Goal: Task Accomplishment & Management: Complete application form

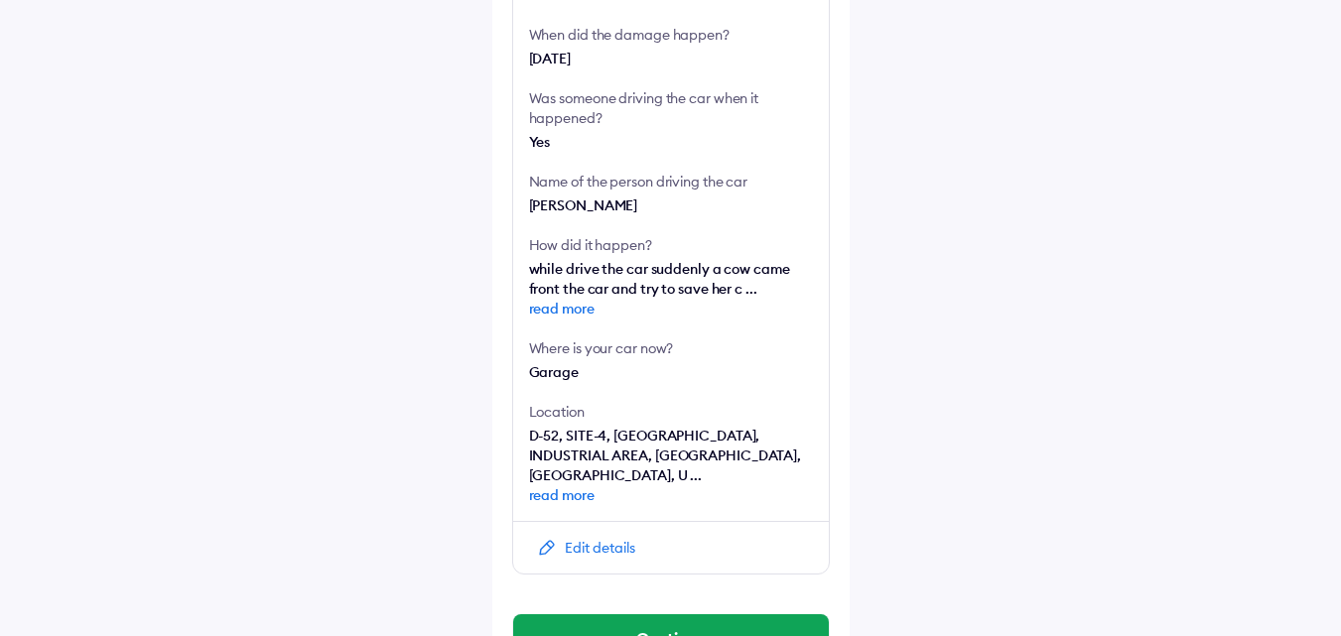
scroll to position [587, 0]
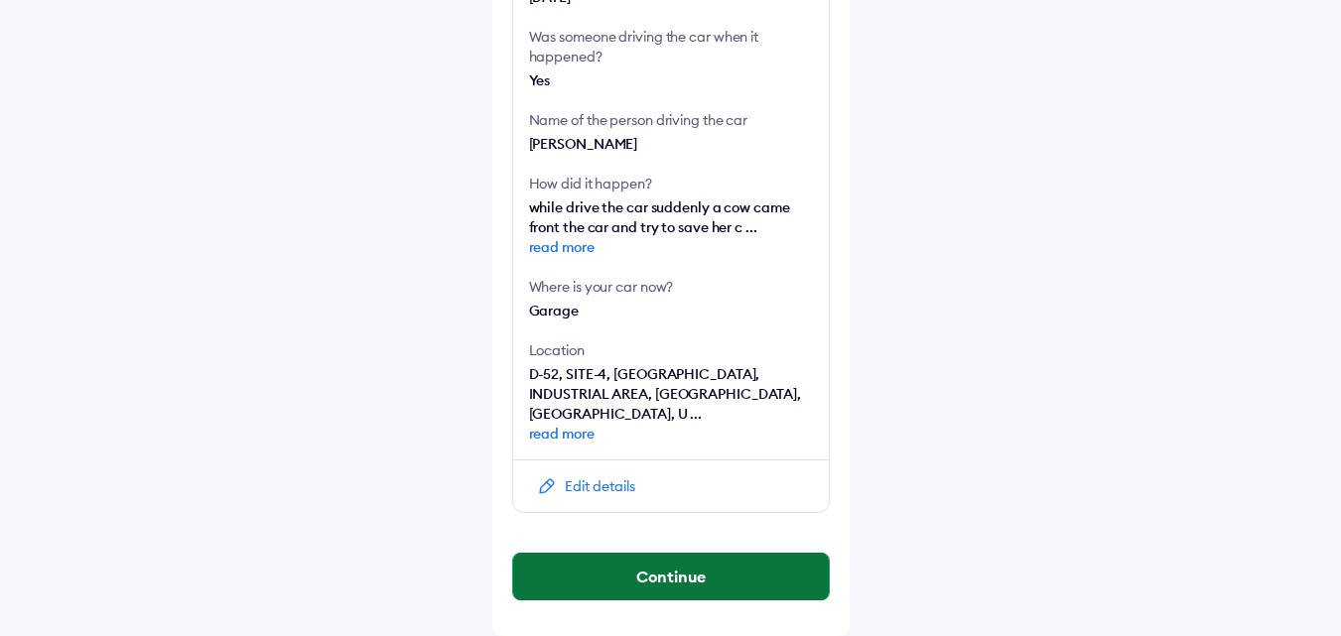
click at [683, 589] on button "Continue" at bounding box center [671, 577] width 316 height 48
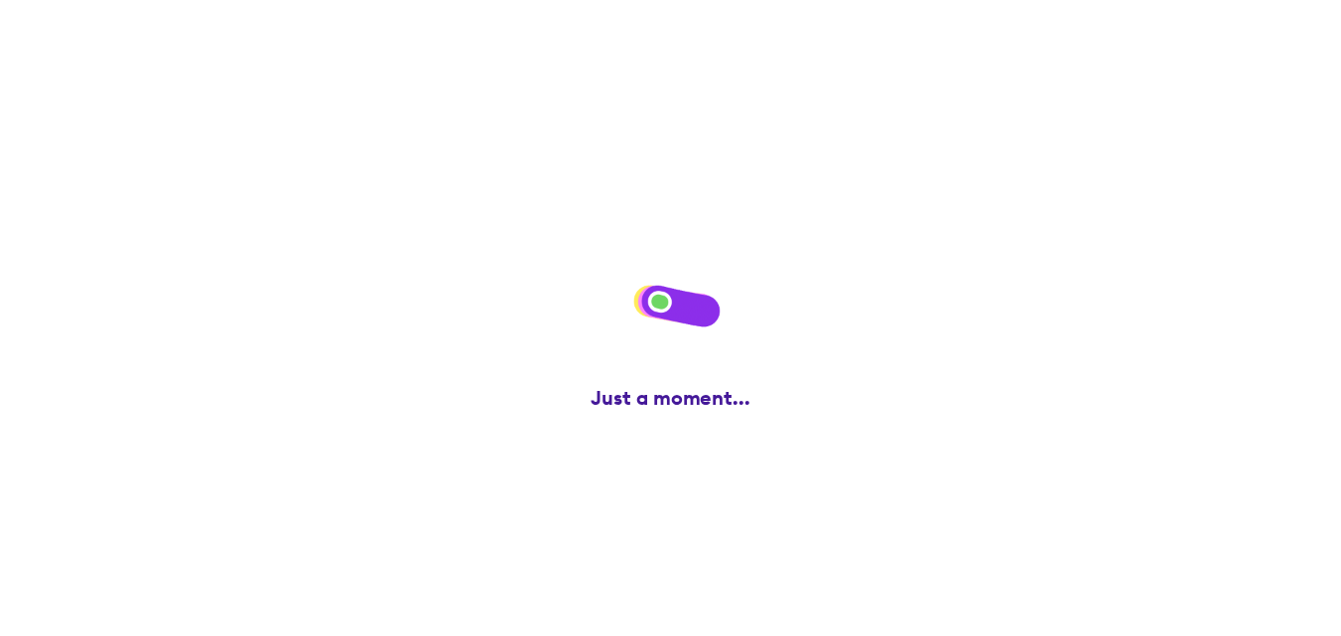
scroll to position [0, 0]
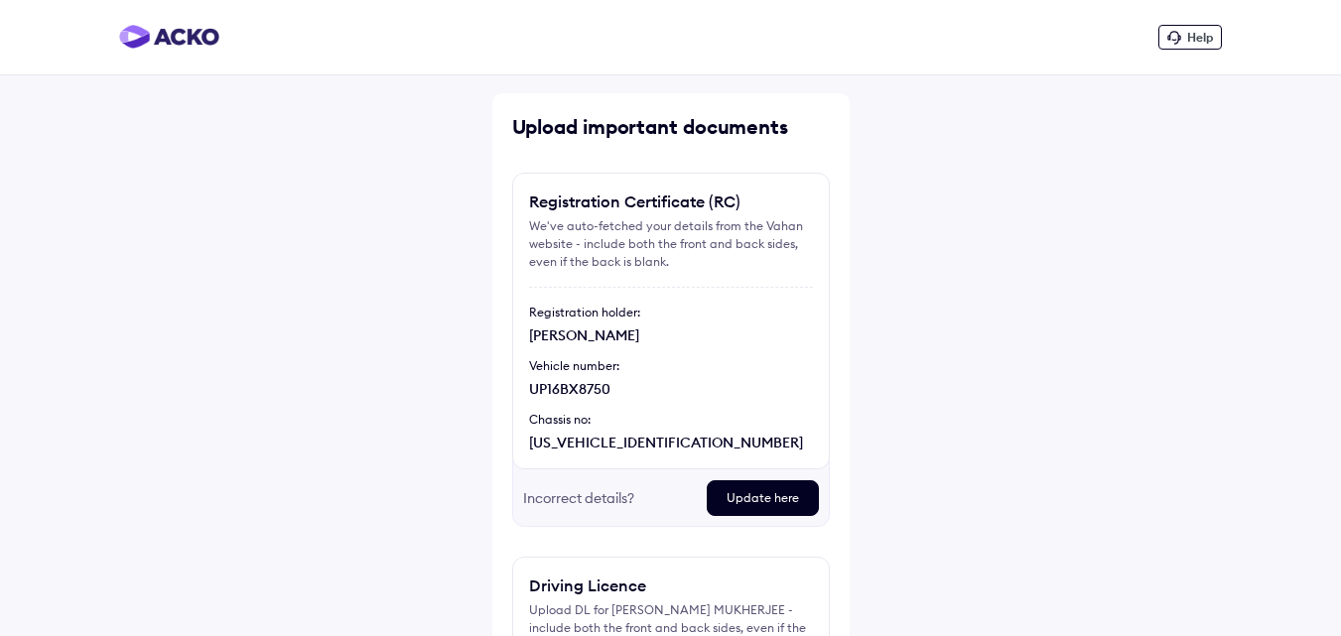
scroll to position [252, 0]
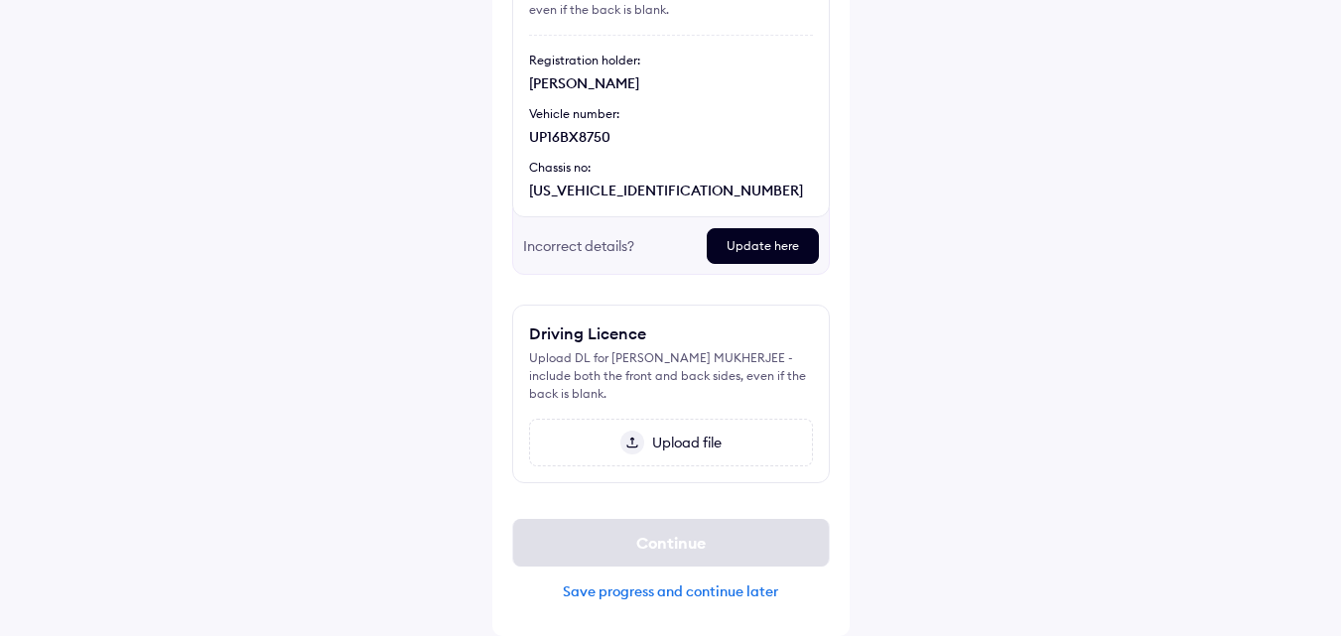
click at [674, 447] on span "Upload file" at bounding box center [682, 443] width 77 height 18
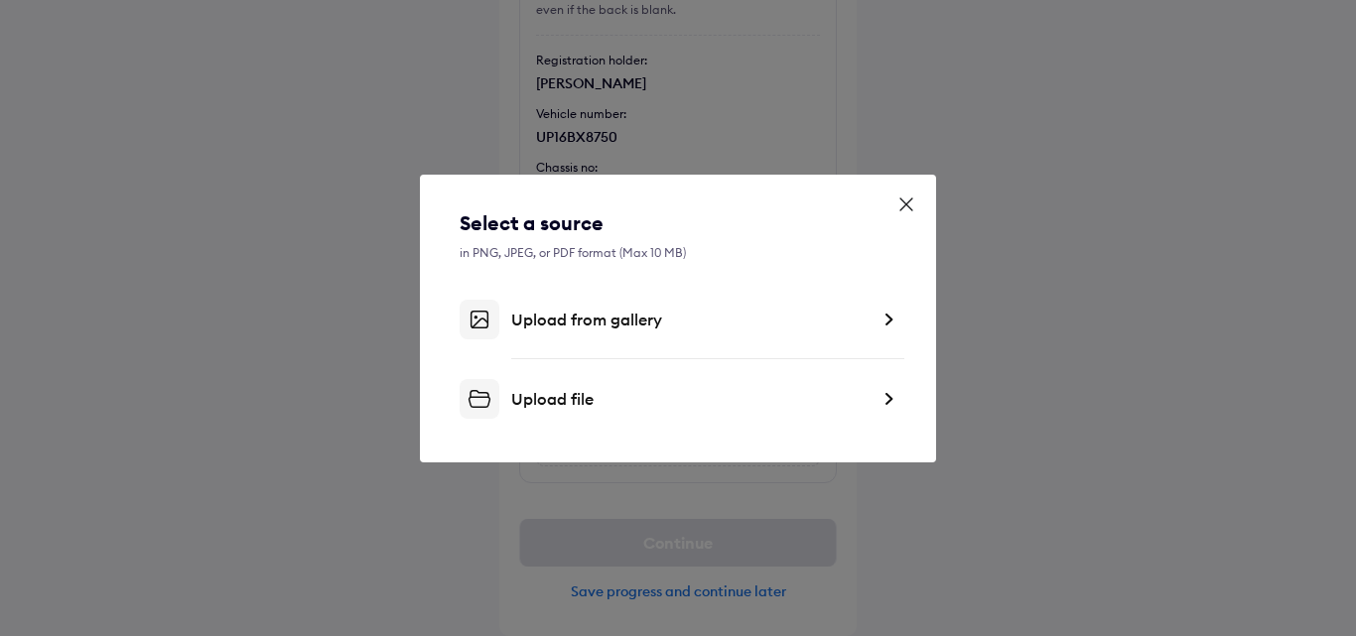
click at [902, 313] on div "Select a source in PNG, JPEG, or PDF format (Max 10 MB) Upload from gallery Upl…" at bounding box center [678, 319] width 516 height 288
click at [878, 325] on div "Upload from gallery" at bounding box center [677, 320] width 437 height 40
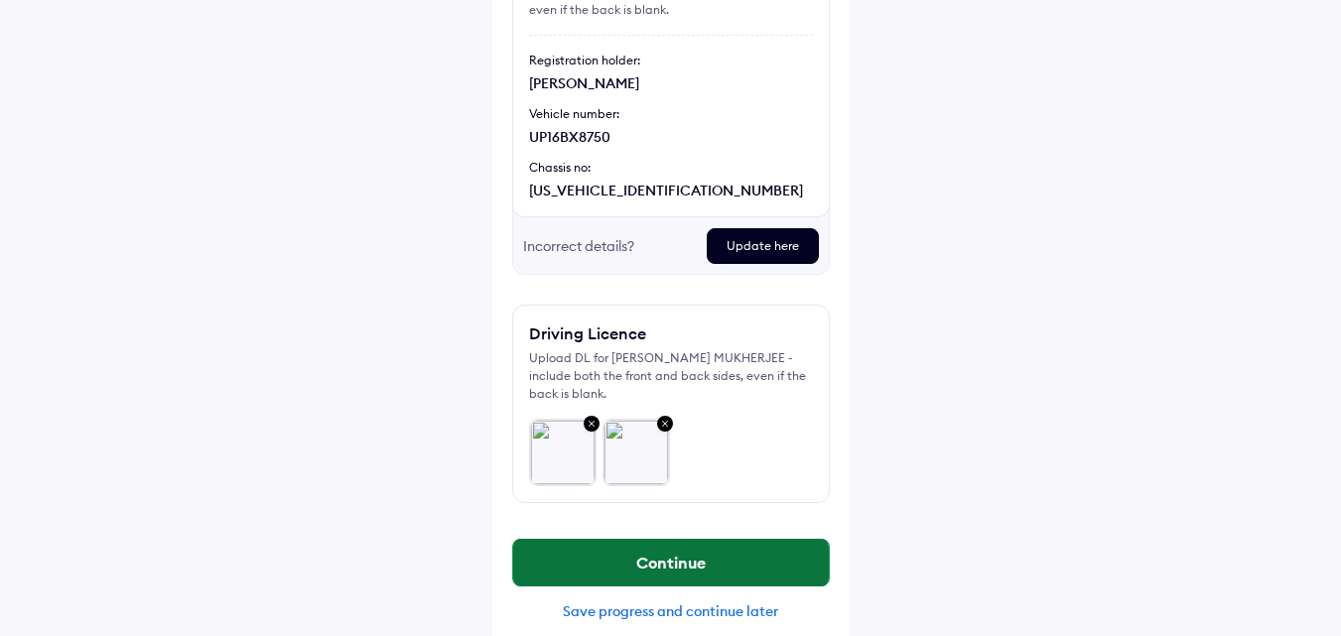
click at [694, 567] on button "Continue" at bounding box center [671, 563] width 316 height 48
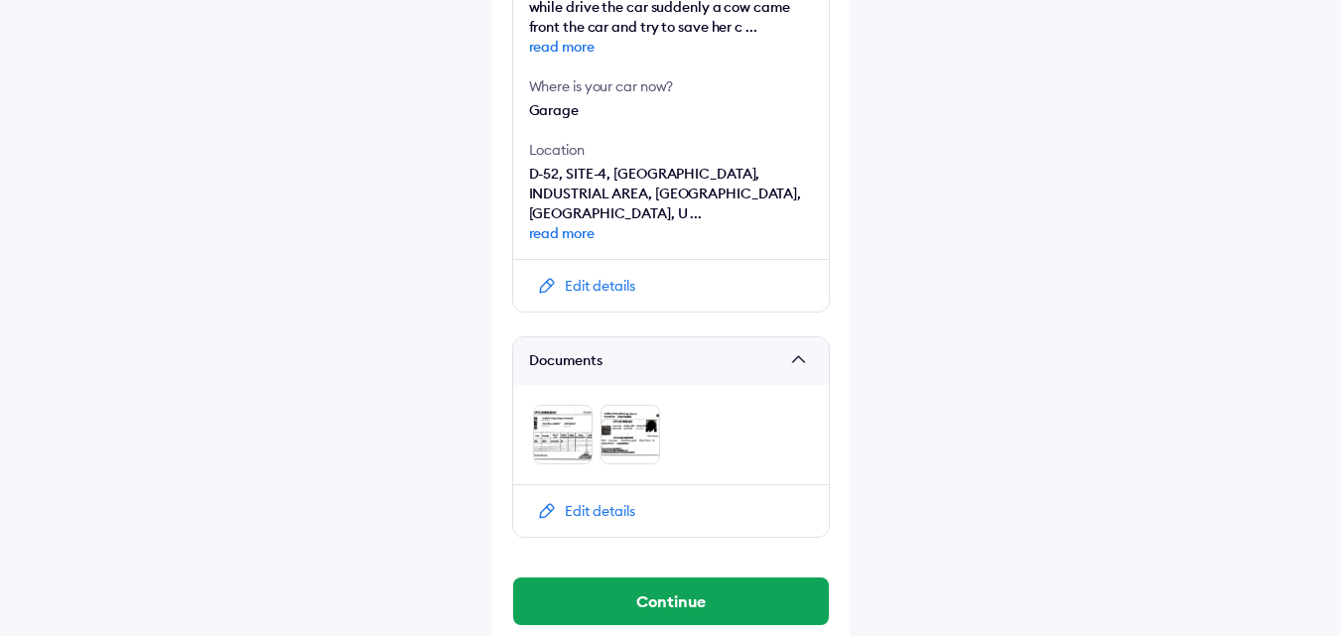
scroll to position [812, 0]
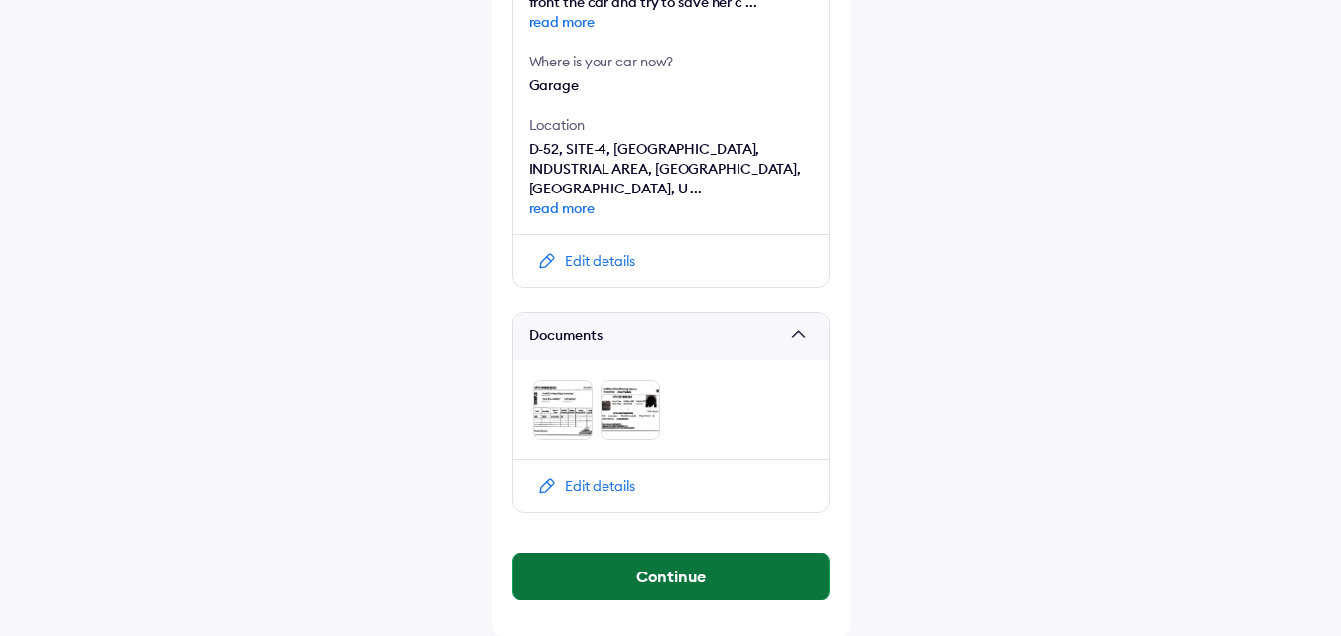
click at [679, 581] on button "Continue" at bounding box center [671, 577] width 316 height 48
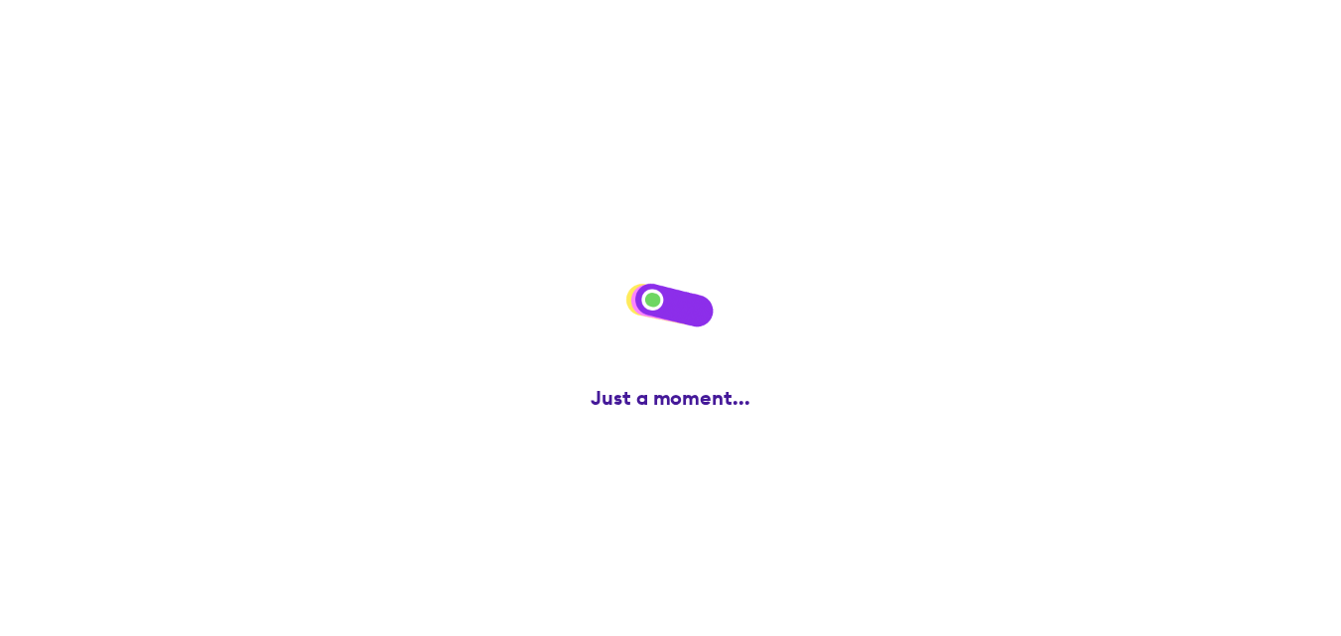
scroll to position [0, 0]
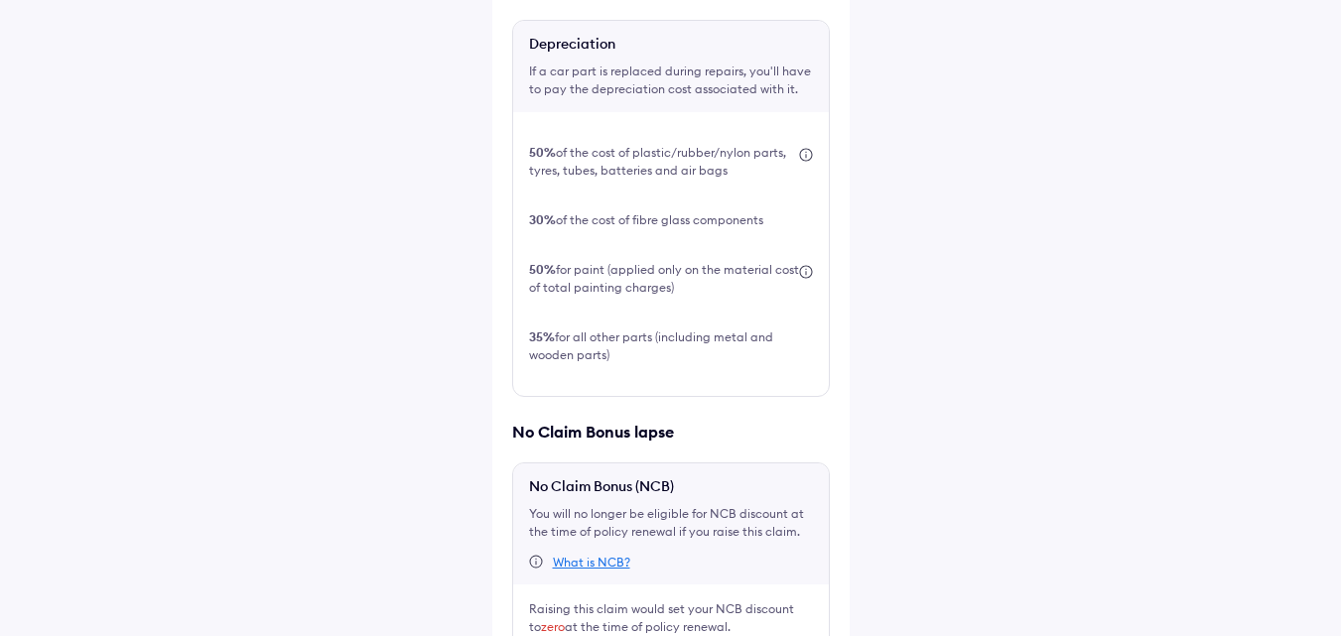
scroll to position [726, 0]
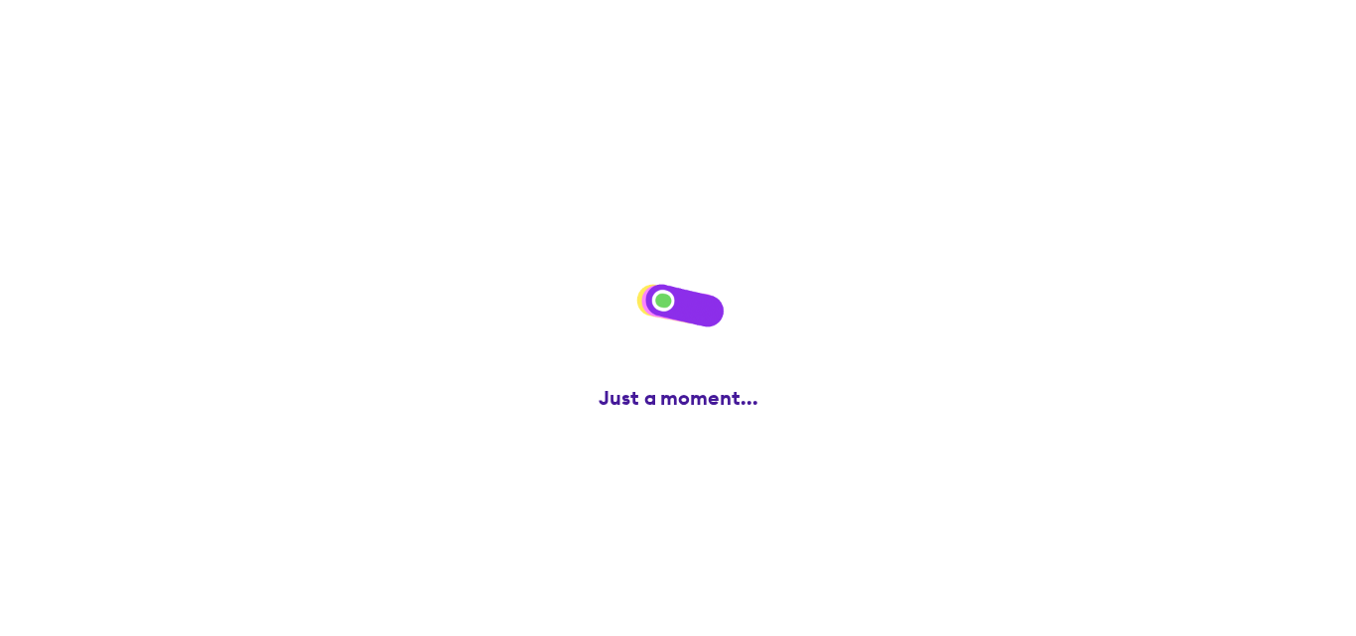
scroll to position [0, 0]
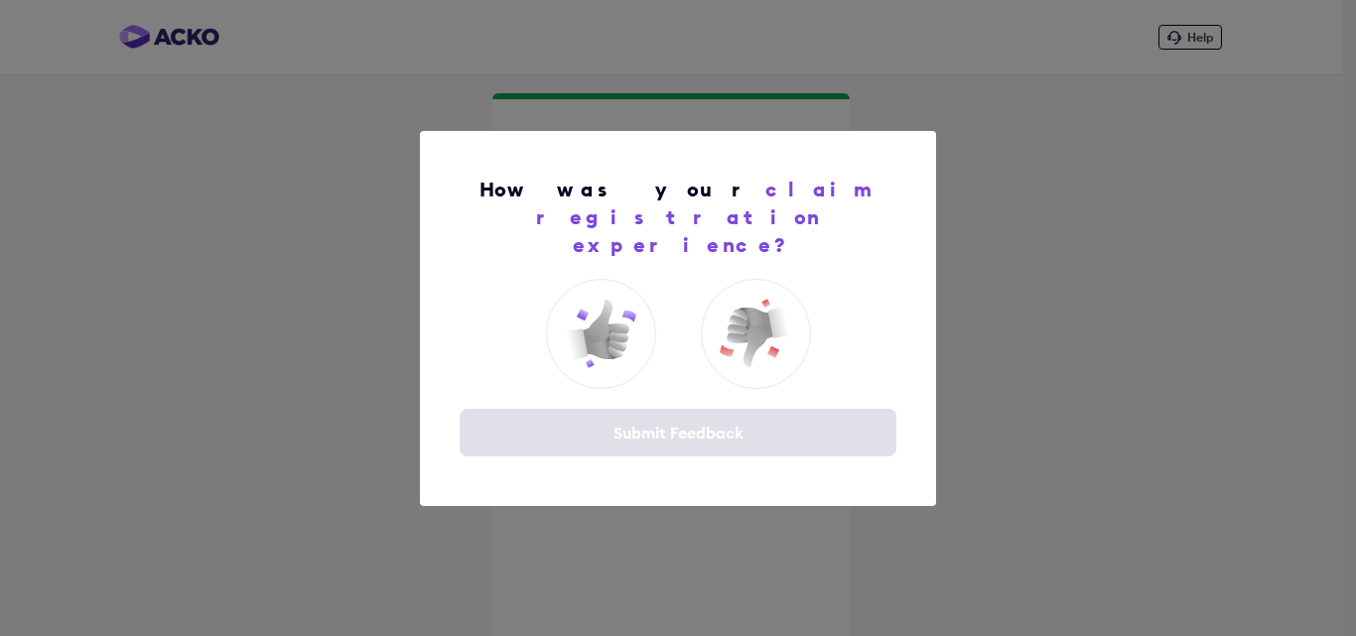
click at [1179, 333] on div "How was your claim registration experience? Submit Feedback" at bounding box center [678, 318] width 1356 height 636
click at [589, 331] on img at bounding box center [600, 333] width 79 height 79
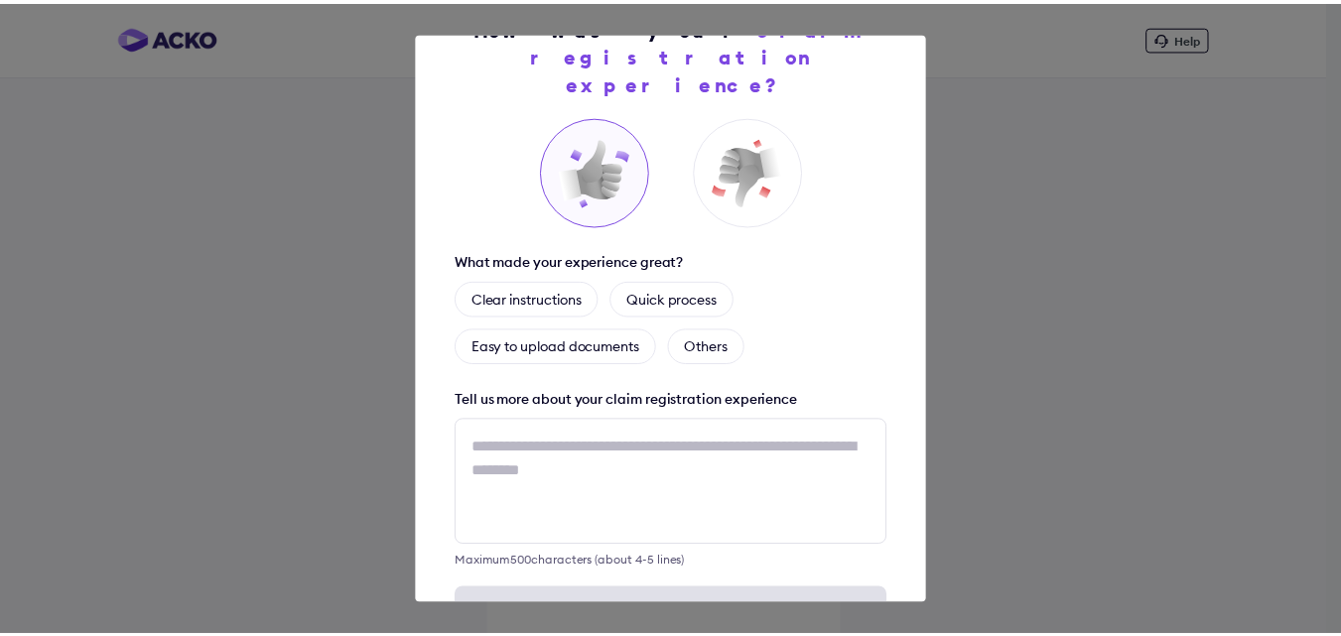
scroll to position [117, 0]
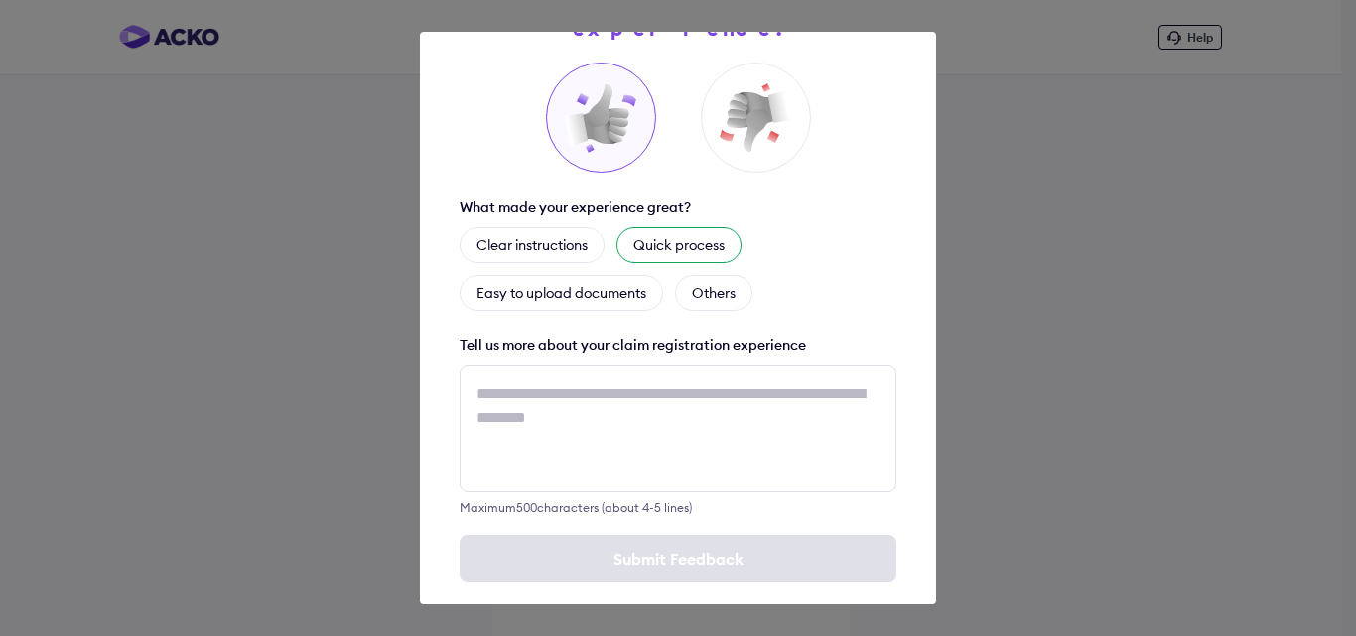
click at [702, 227] on div "Quick process" at bounding box center [678, 245] width 125 height 36
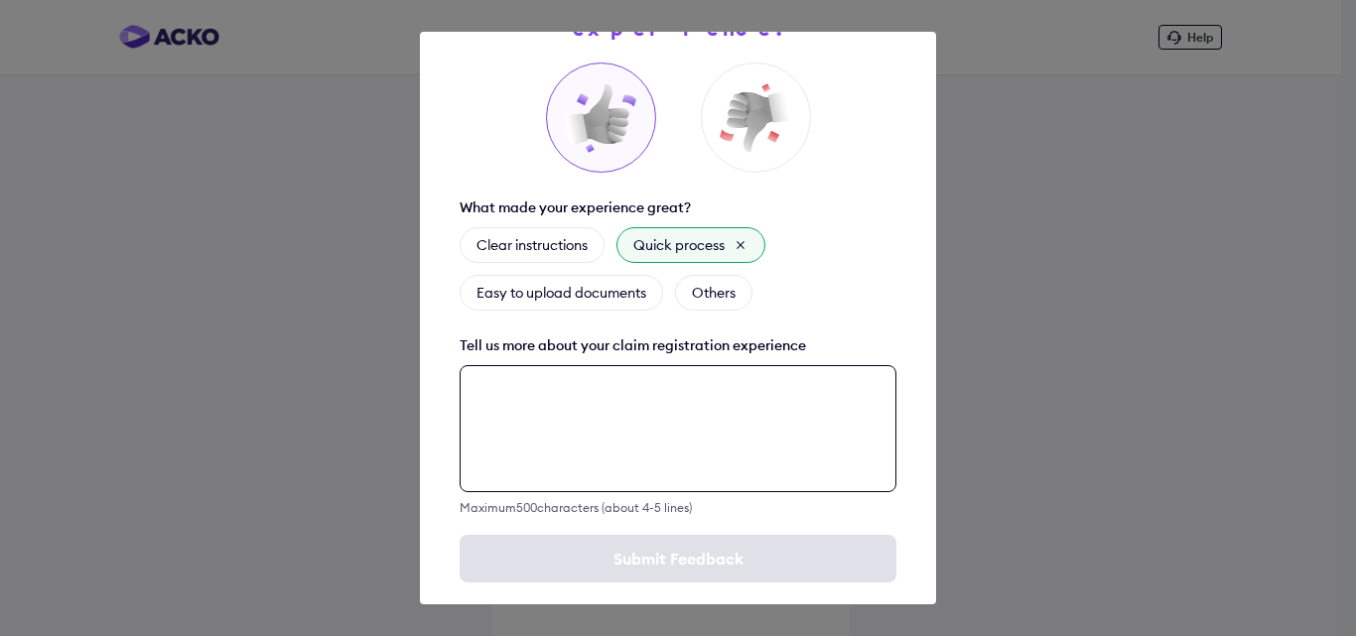
click at [591, 389] on textarea at bounding box center [677, 428] width 437 height 127
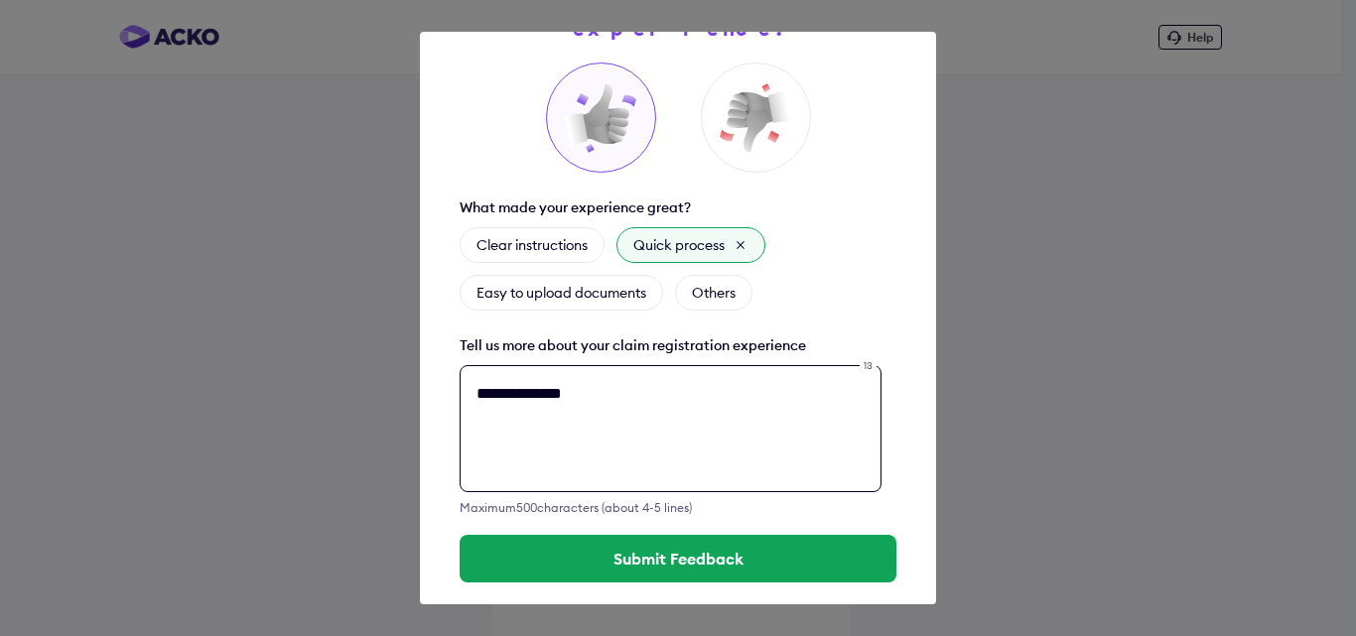
click at [507, 370] on textarea "**********" at bounding box center [670, 428] width 422 height 127
click at [600, 365] on textarea "**********" at bounding box center [670, 428] width 422 height 127
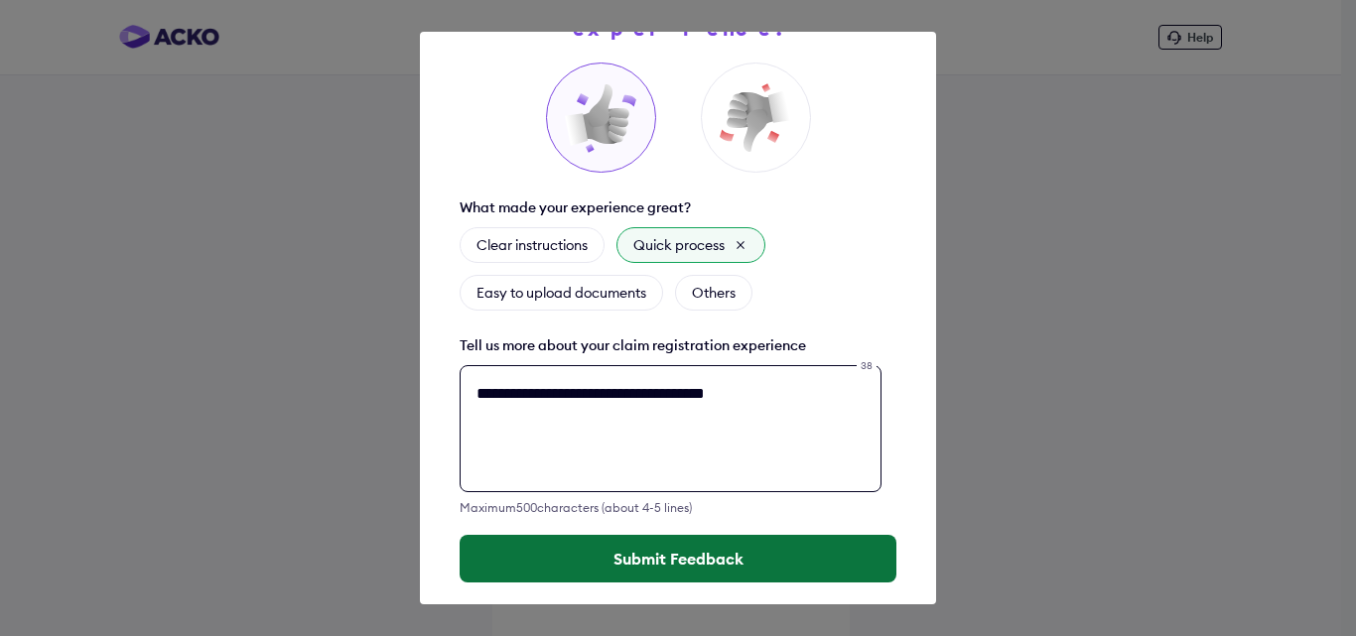
type textarea "**********"
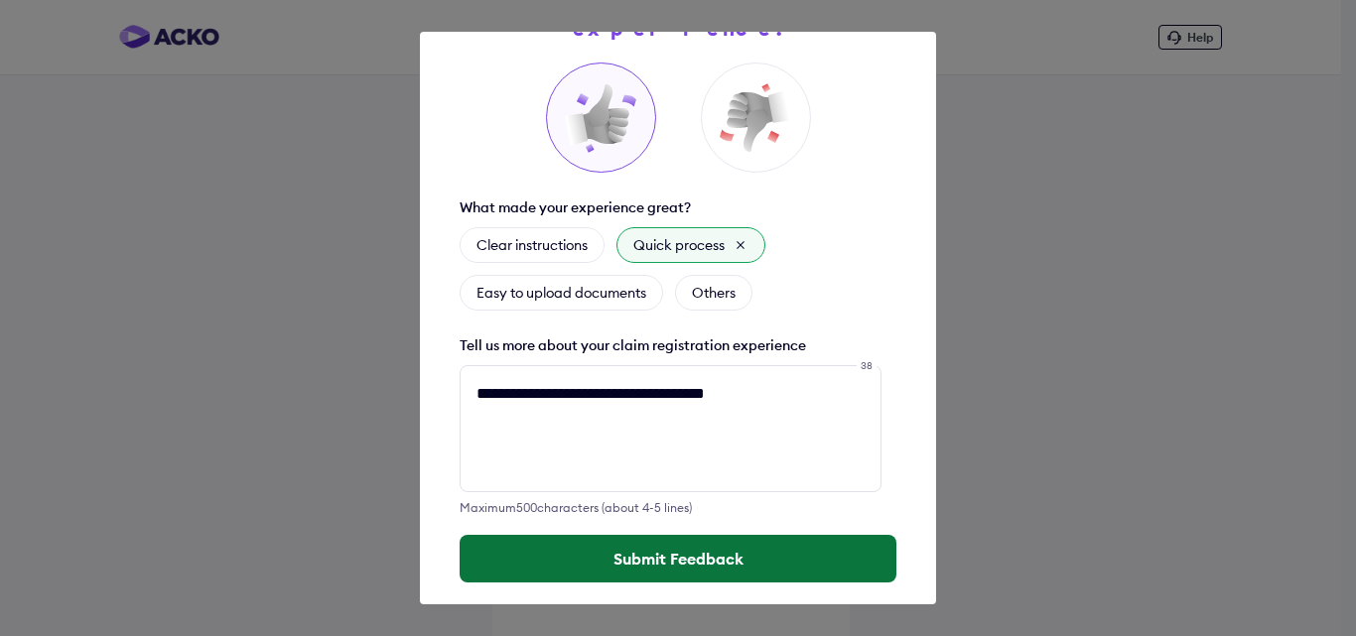
click at [693, 535] on button "Submit Feedback" at bounding box center [677, 559] width 437 height 48
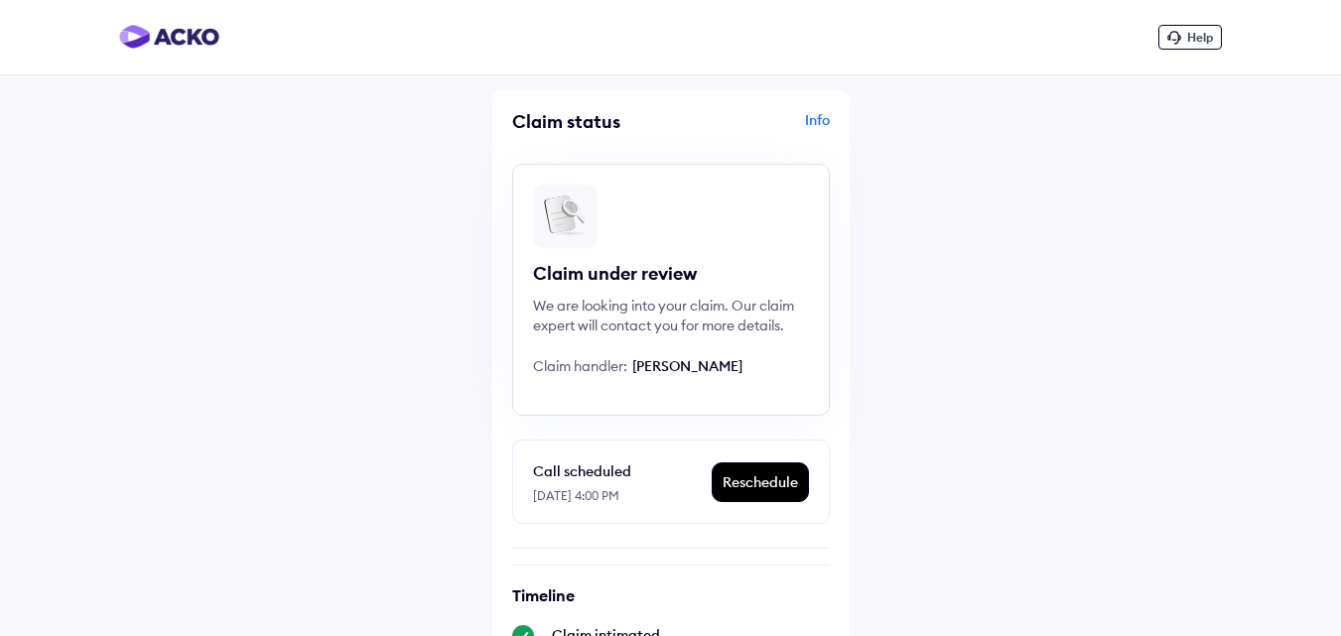
click at [817, 122] on div "Info" at bounding box center [753, 129] width 154 height 38
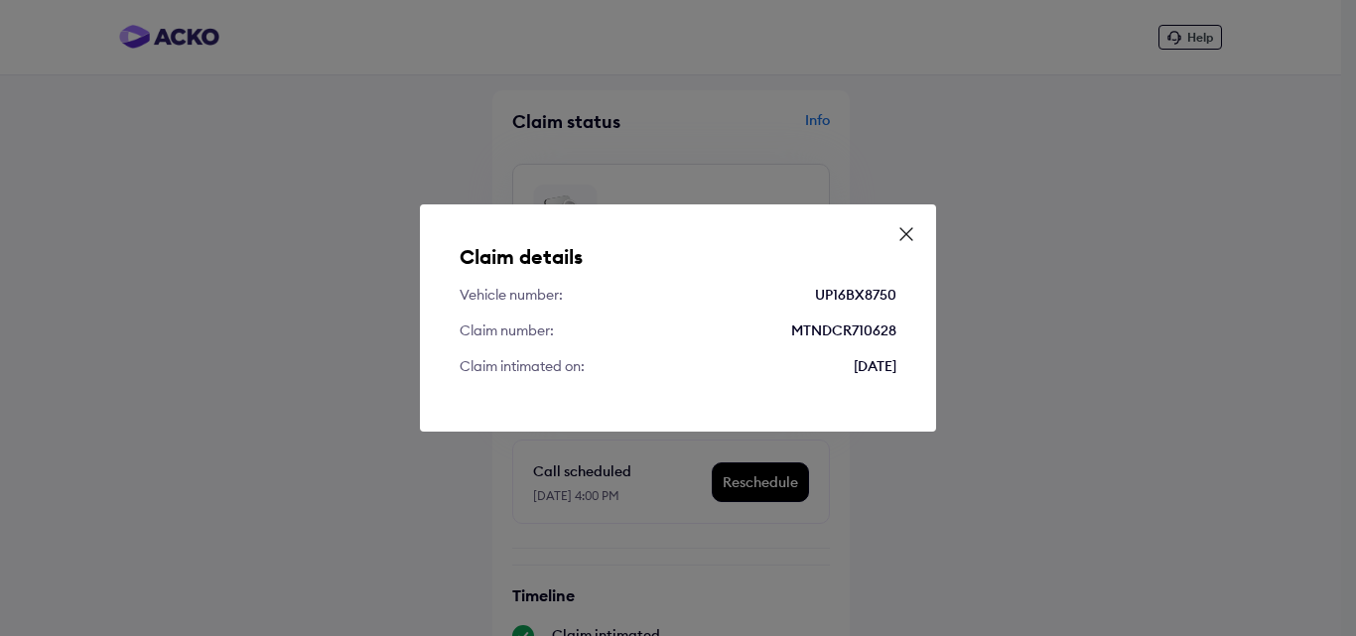
click at [899, 227] on icon at bounding box center [906, 234] width 20 height 20
